Goal: Find specific page/section: Find specific page/section

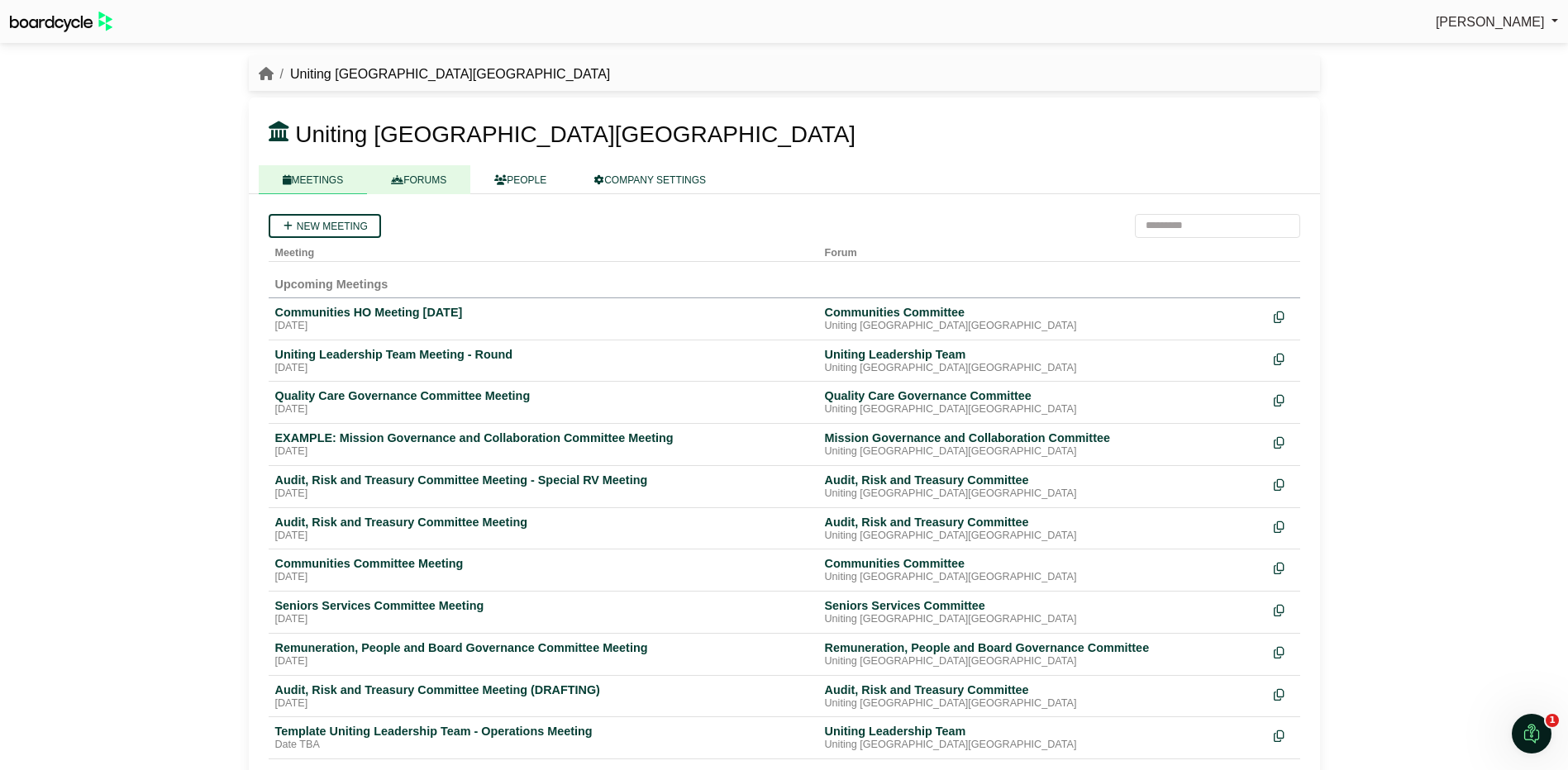
click at [417, 181] on link "FORUMS" at bounding box center [418, 179] width 103 height 29
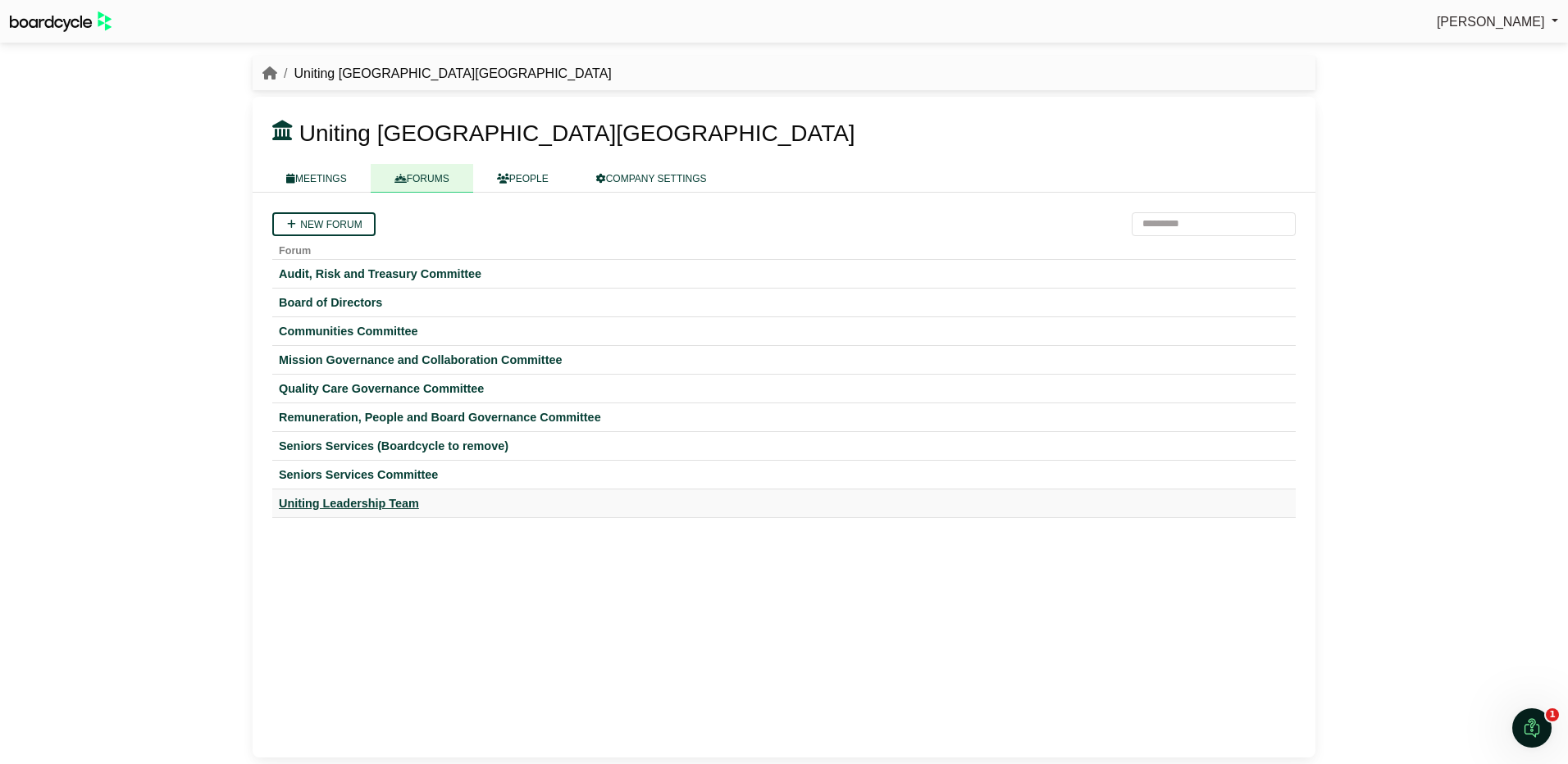
click at [343, 501] on div "Uniting Leadership Team" at bounding box center [784, 503] width 1011 height 15
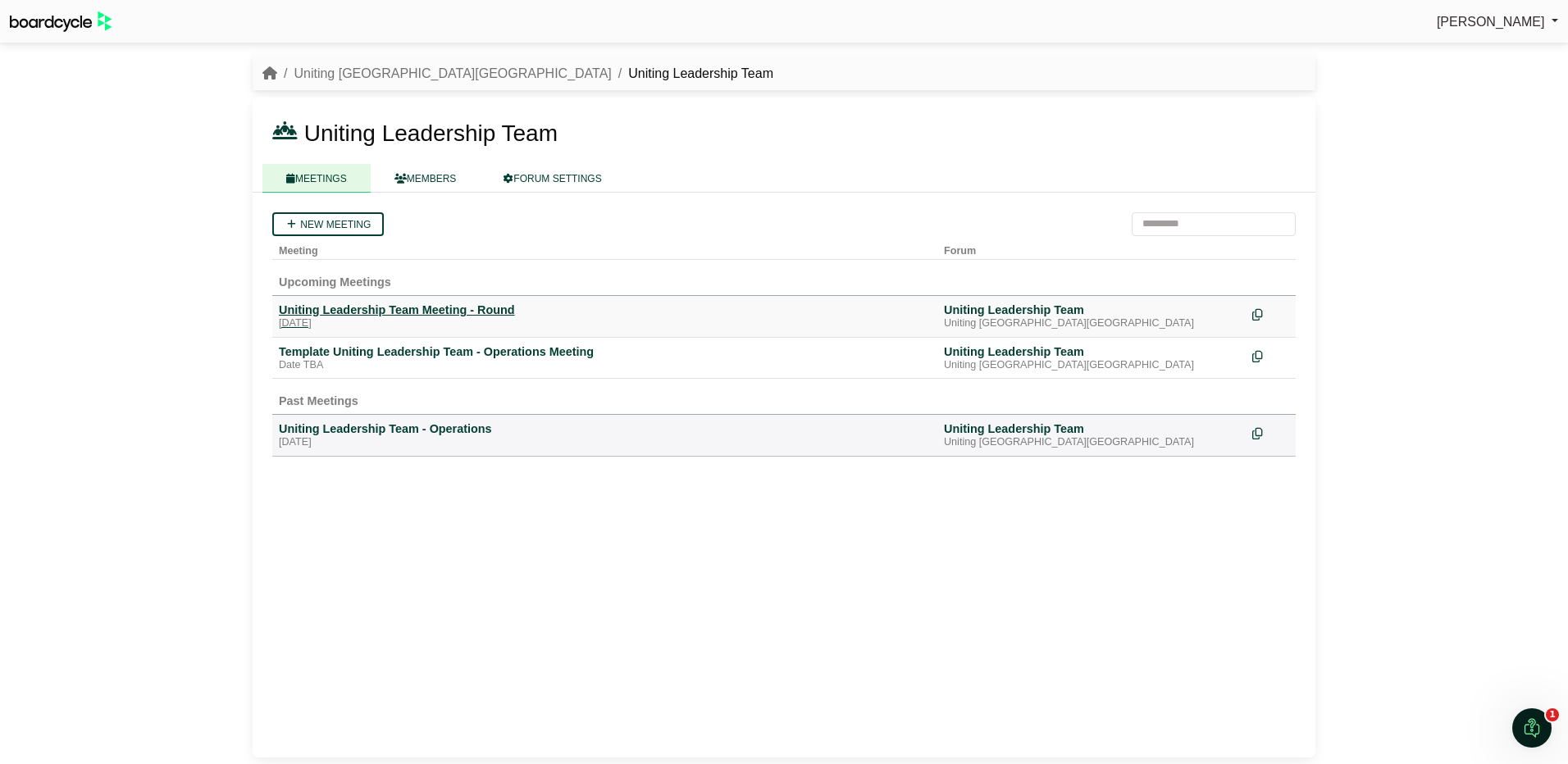
click at [384, 315] on div "Uniting Leadership Team Meeting - Round" at bounding box center [605, 309] width 652 height 15
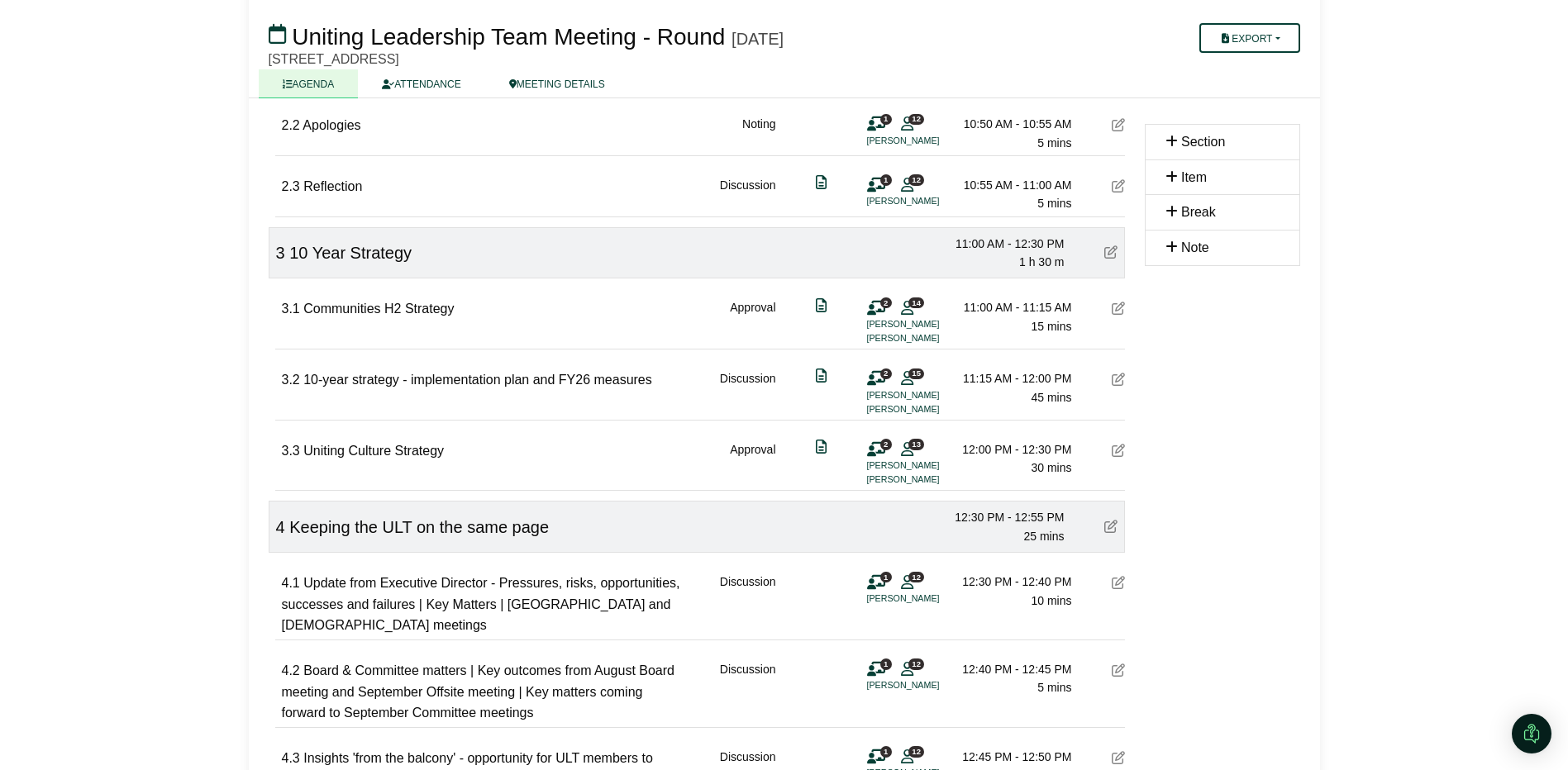
scroll to position [495, 0]
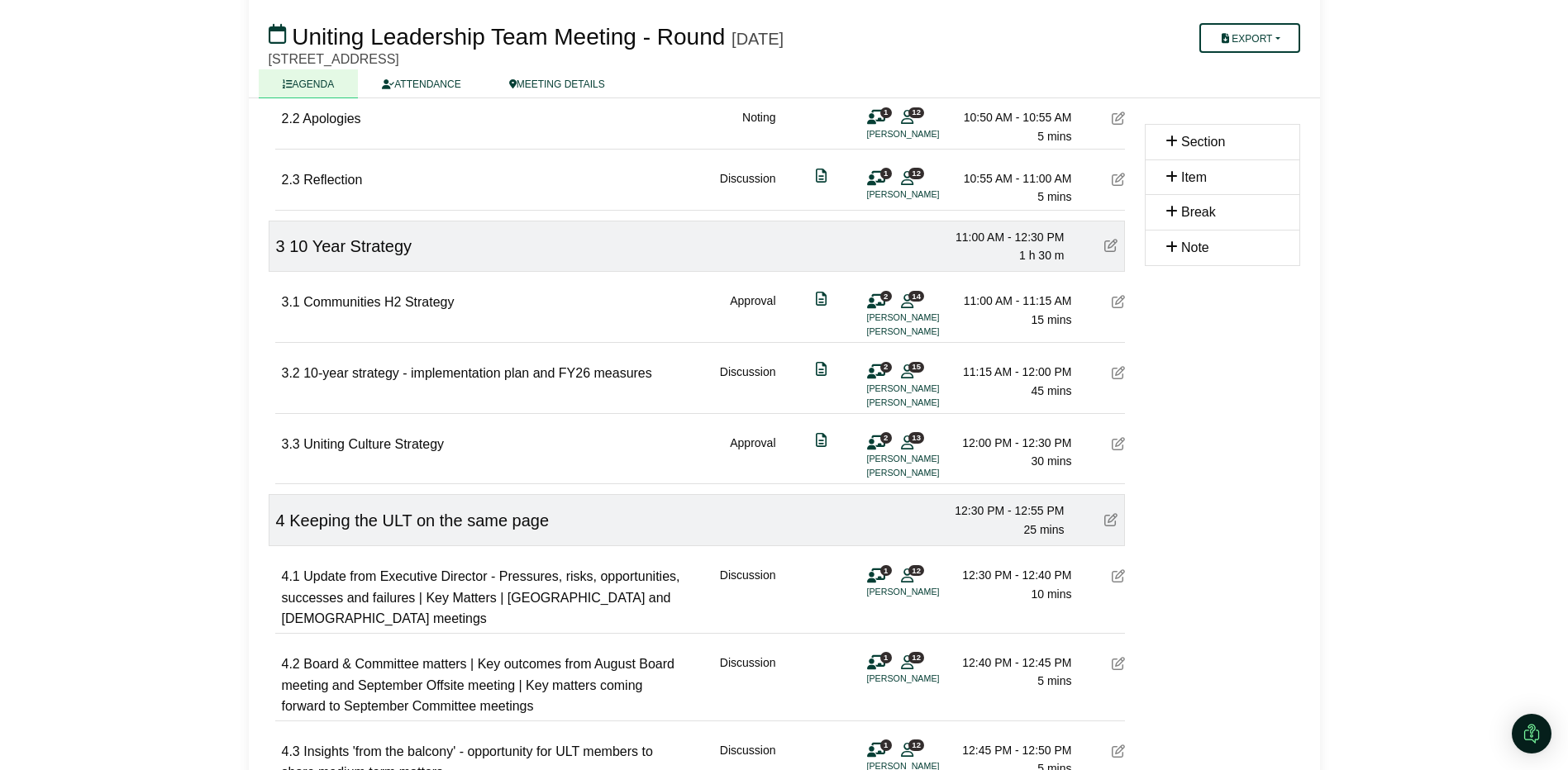
click at [1118, 302] on icon at bounding box center [1118, 301] width 13 height 13
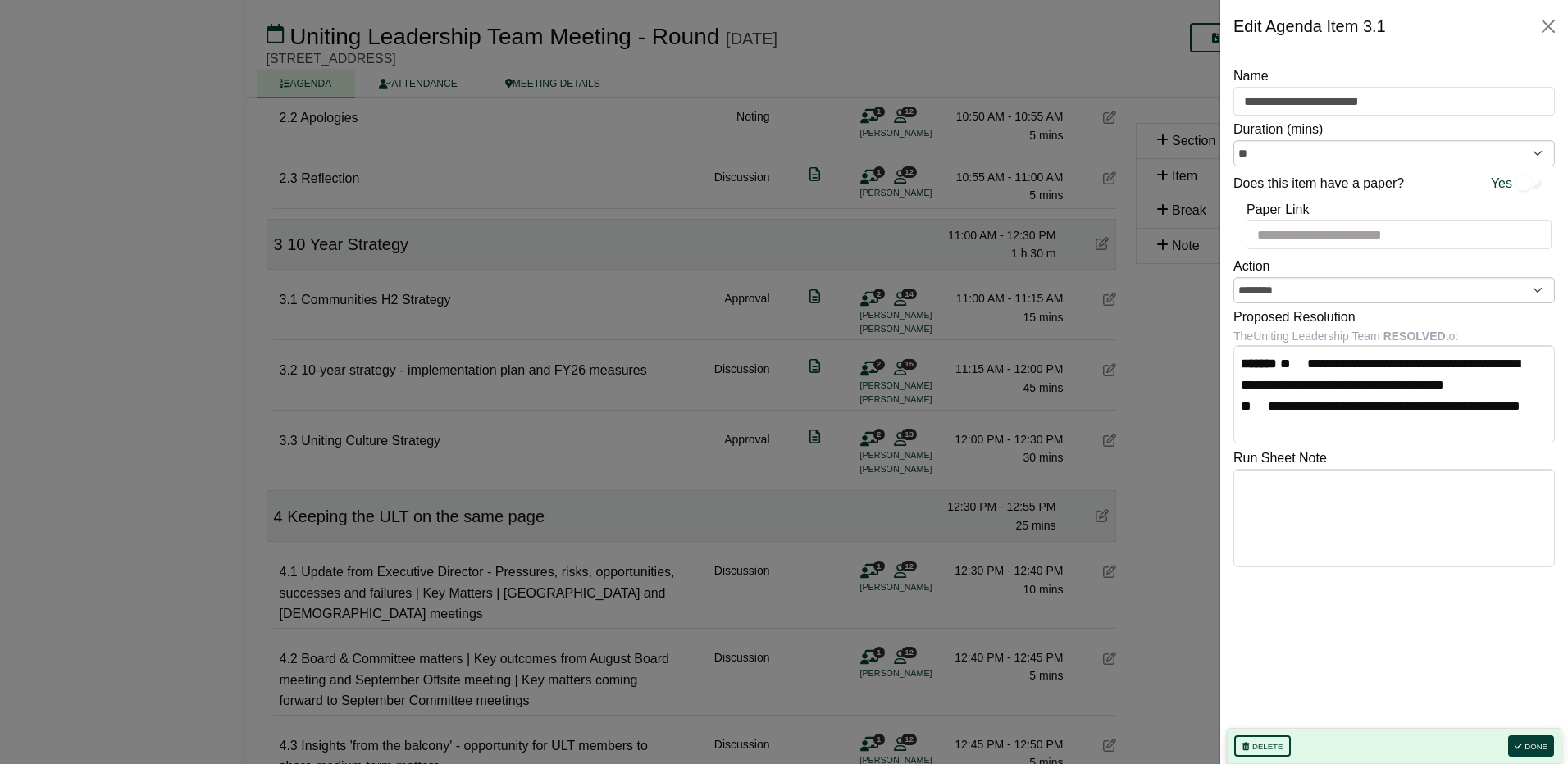
click at [1139, 463] on div at bounding box center [784, 382] width 1568 height 764
